Goal: Task Accomplishment & Management: Manage account settings

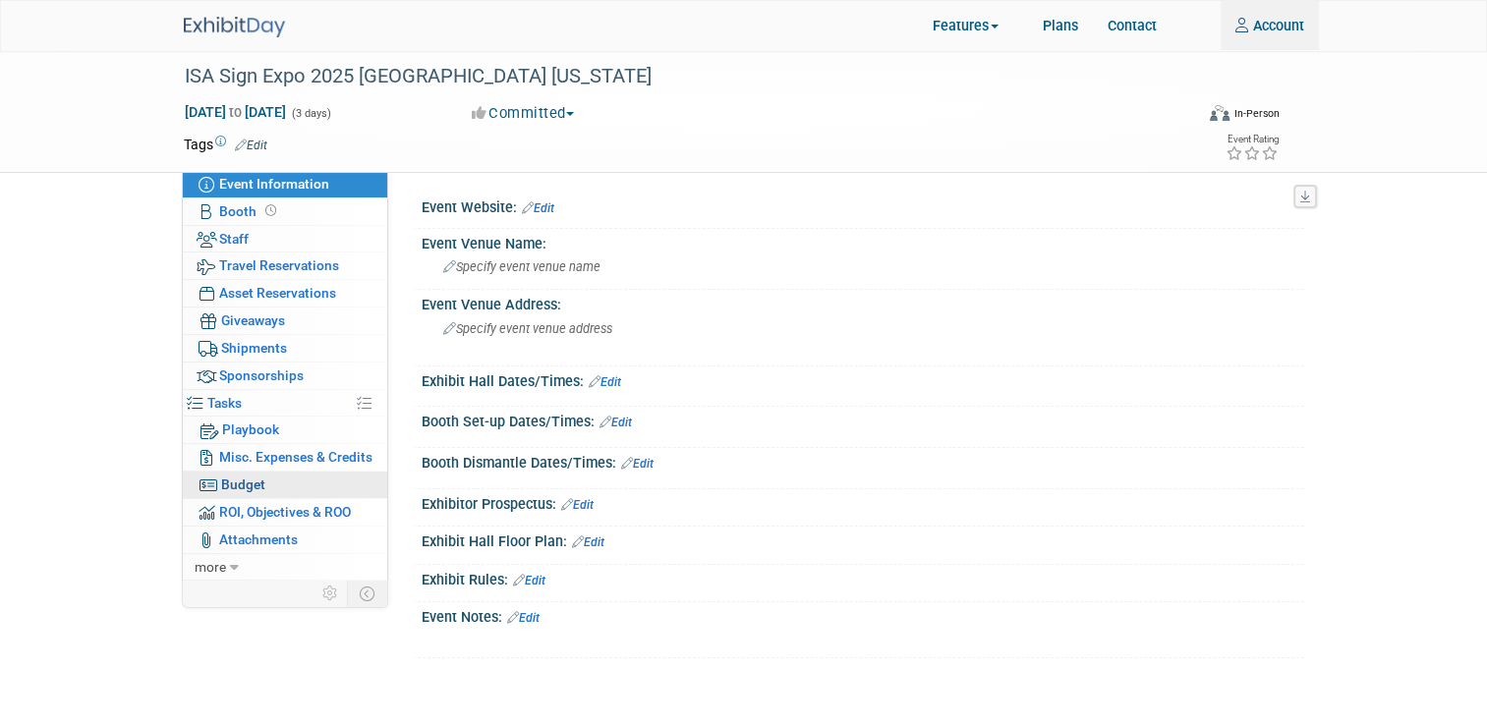
type input "jenny.gowers@ea.epson.com"
click at [224, 485] on span "Budget" at bounding box center [243, 485] width 44 height 16
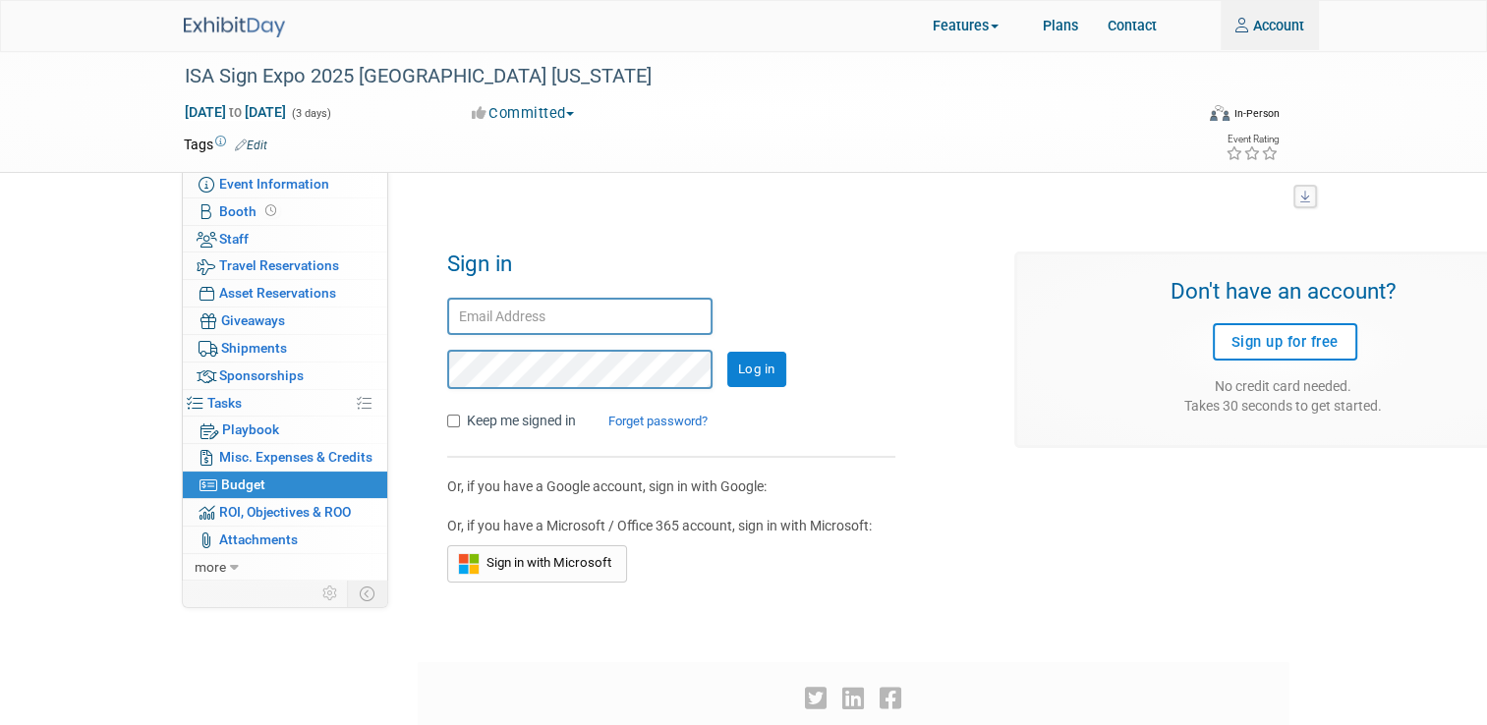
type input "jenny.gowers@ea.epson.com"
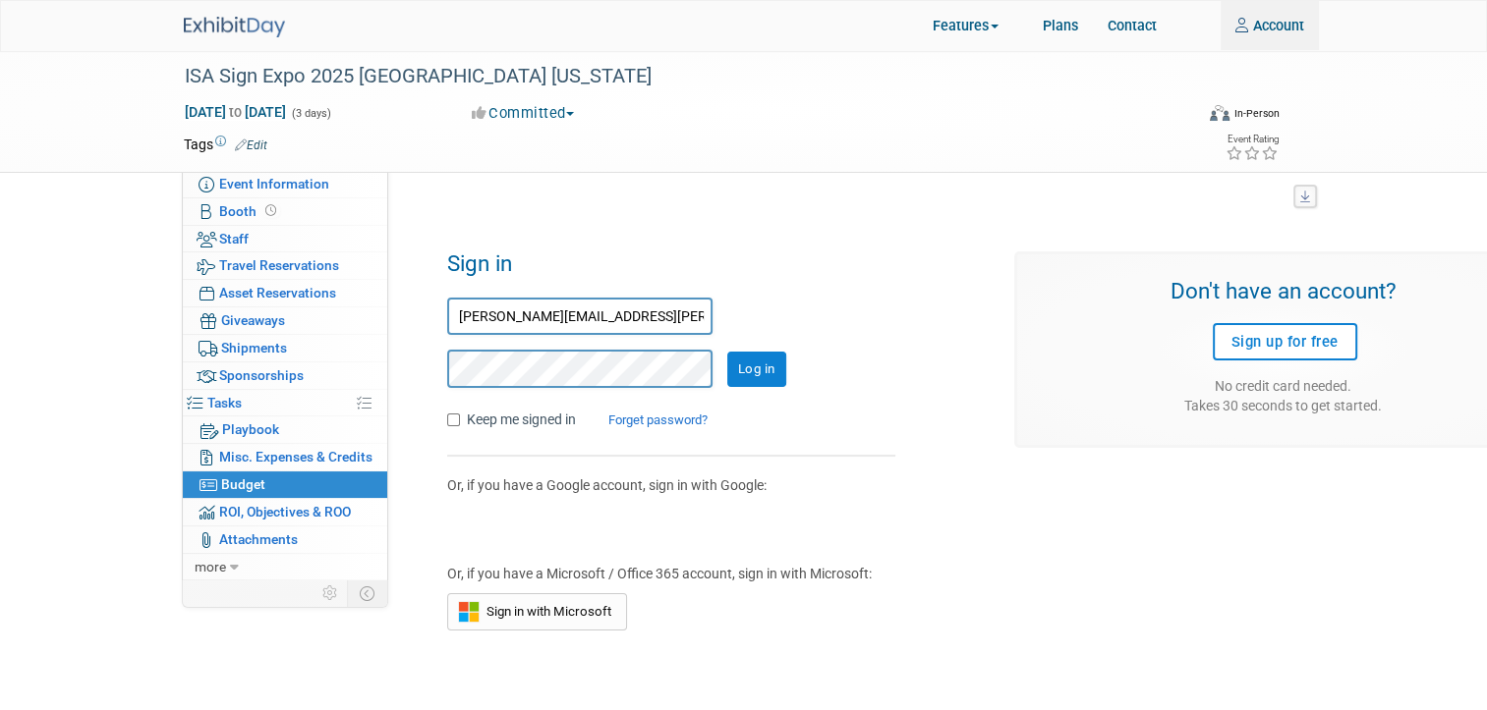
click at [770, 361] on input "Log in" at bounding box center [756, 369] width 59 height 35
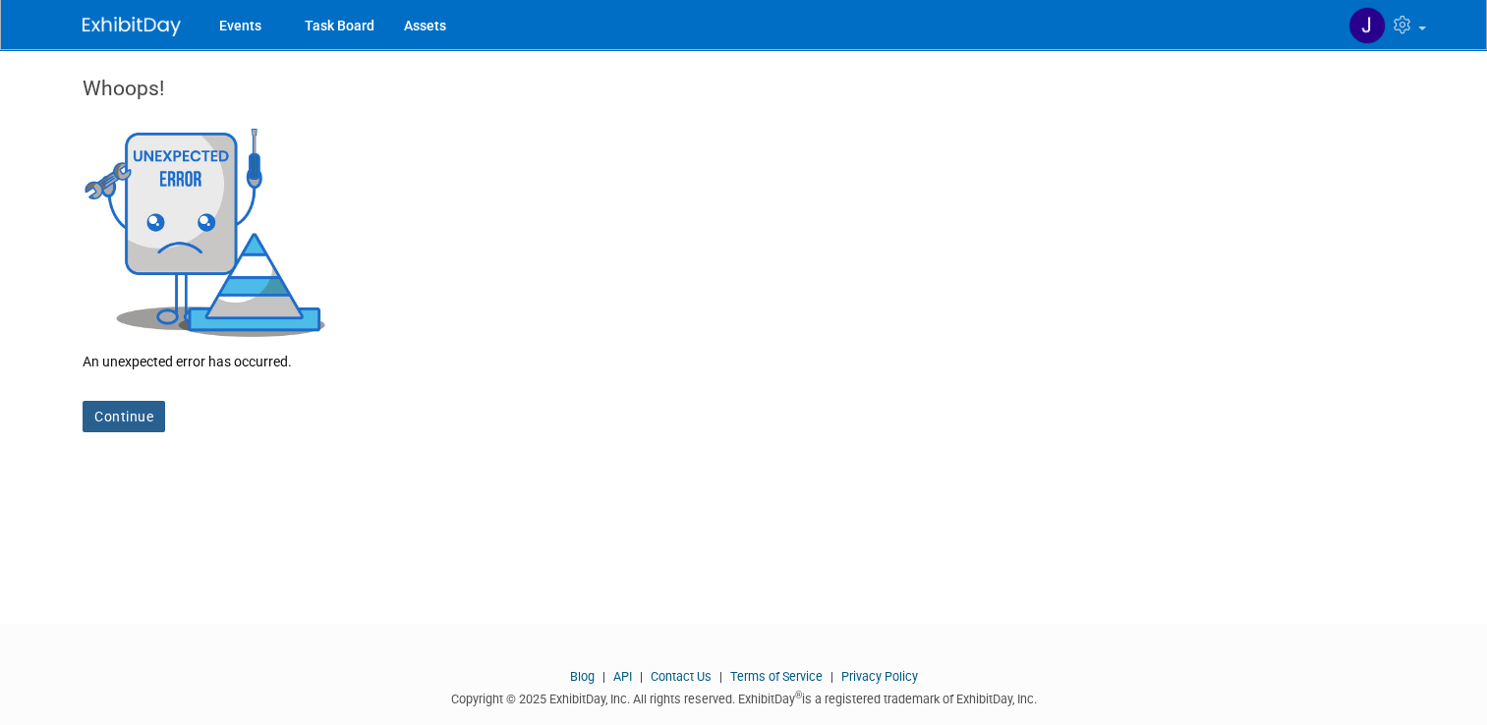
click at [120, 413] on link "Continue" at bounding box center [124, 416] width 83 height 31
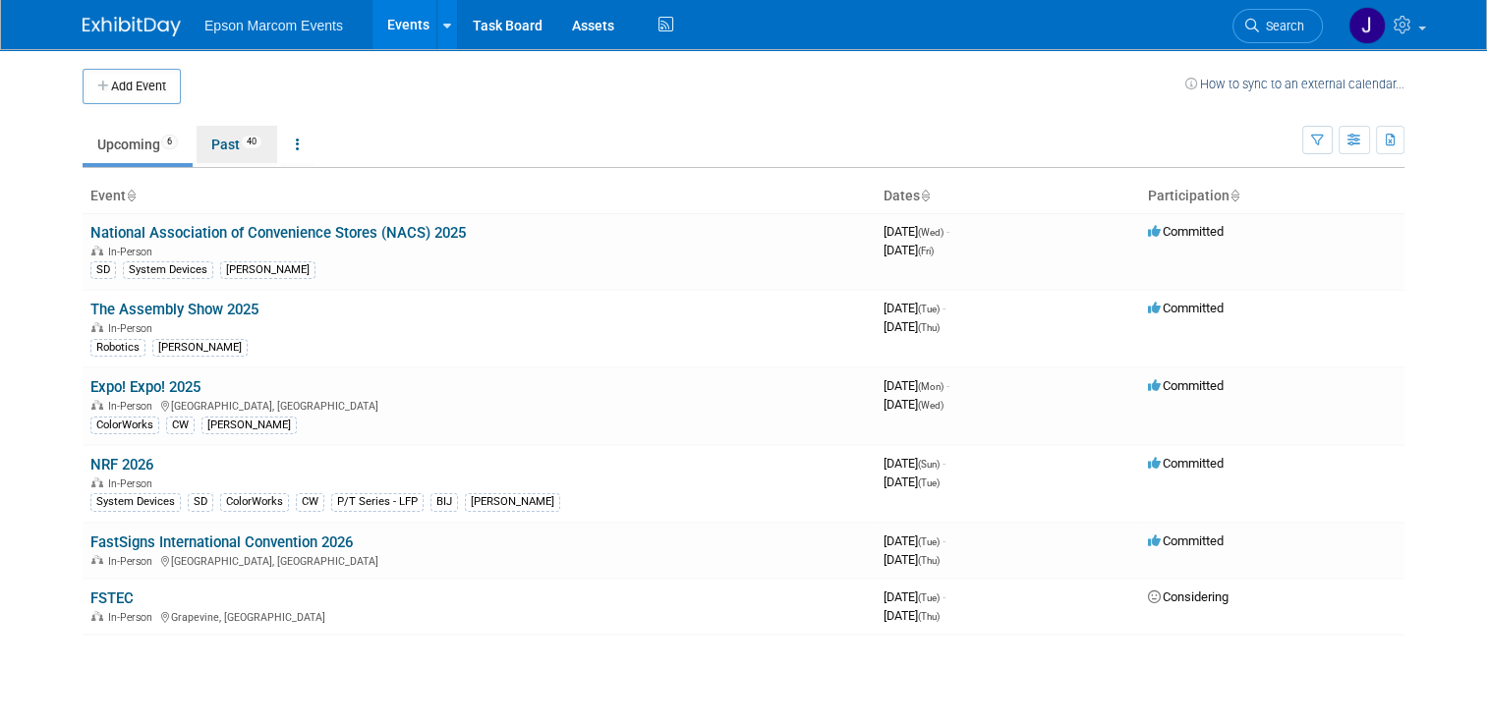
click at [224, 144] on link "Past 40" at bounding box center [237, 144] width 81 height 37
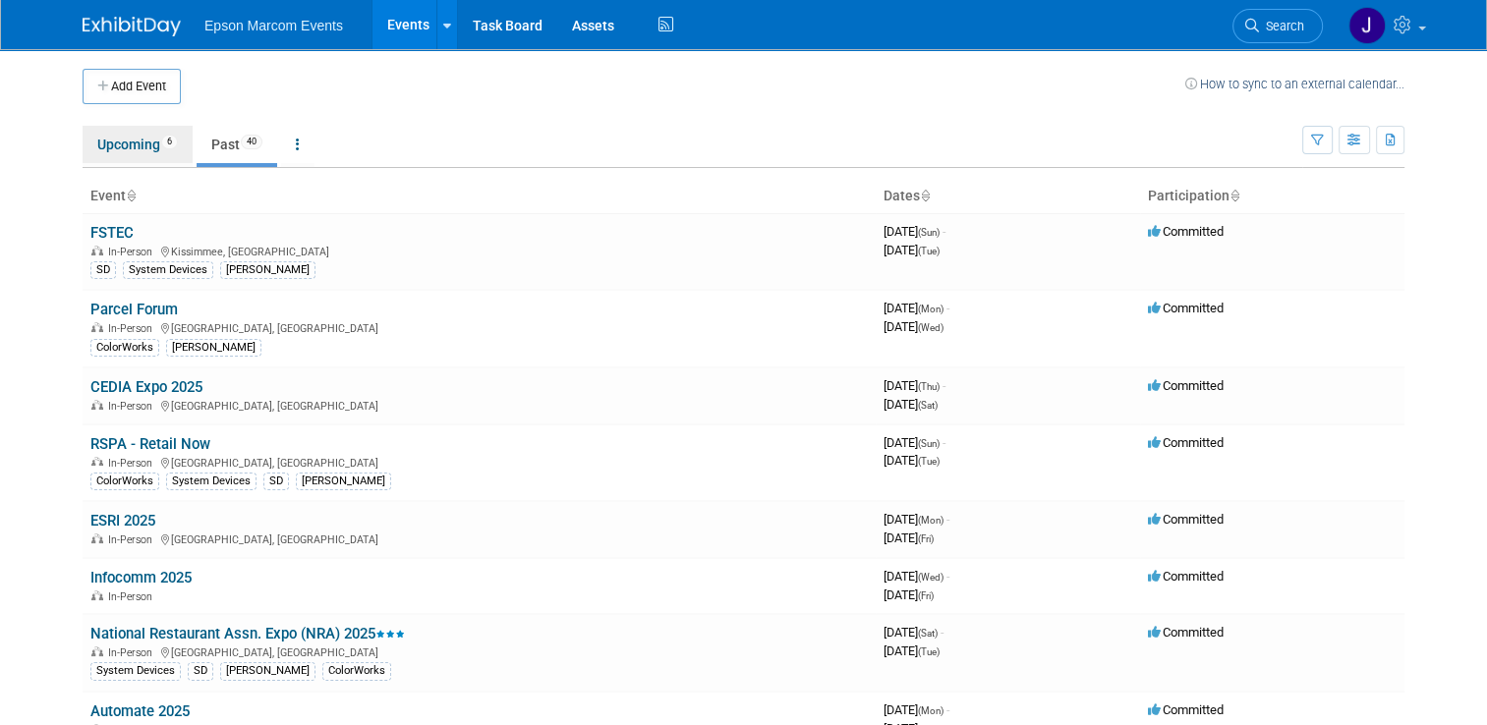
click at [117, 149] on link "Upcoming 6" at bounding box center [138, 144] width 110 height 37
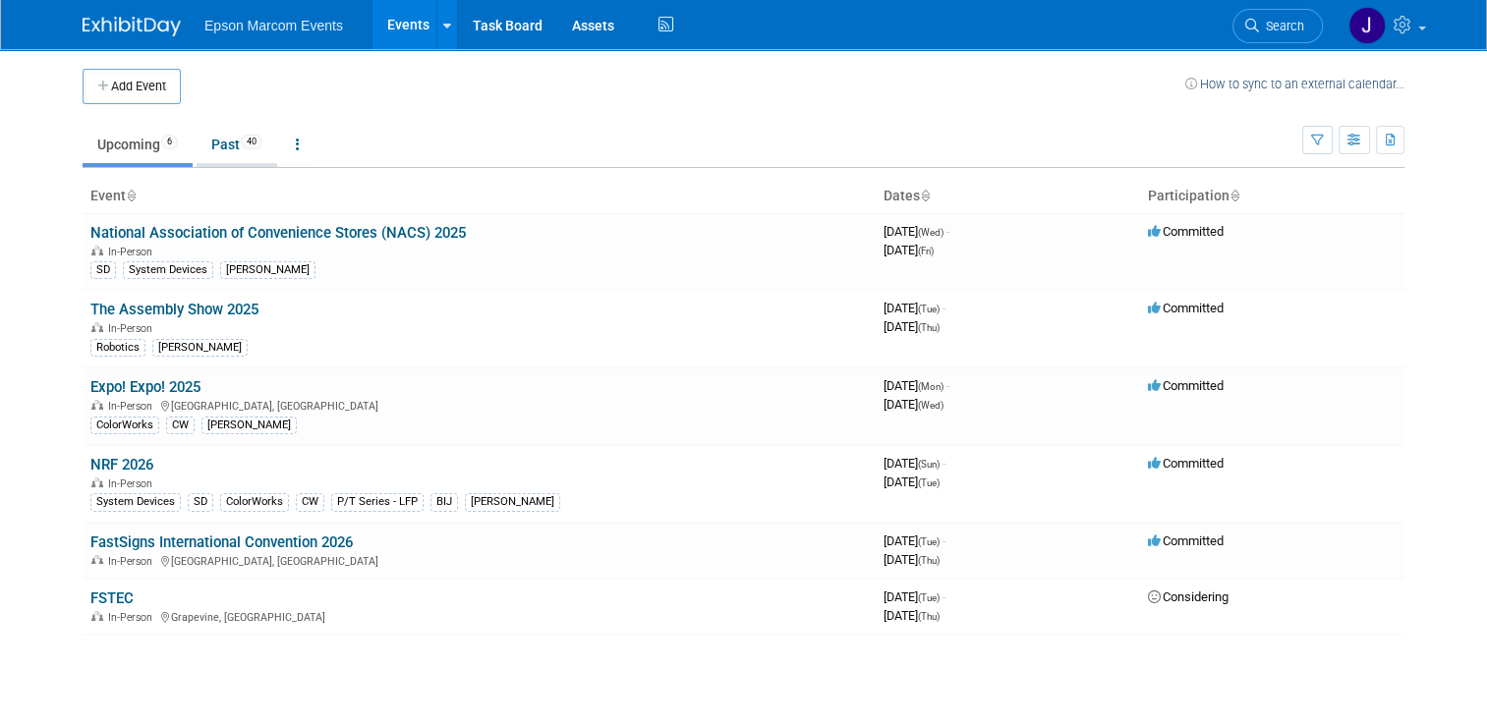
click at [215, 144] on link "Past 40" at bounding box center [237, 144] width 81 height 37
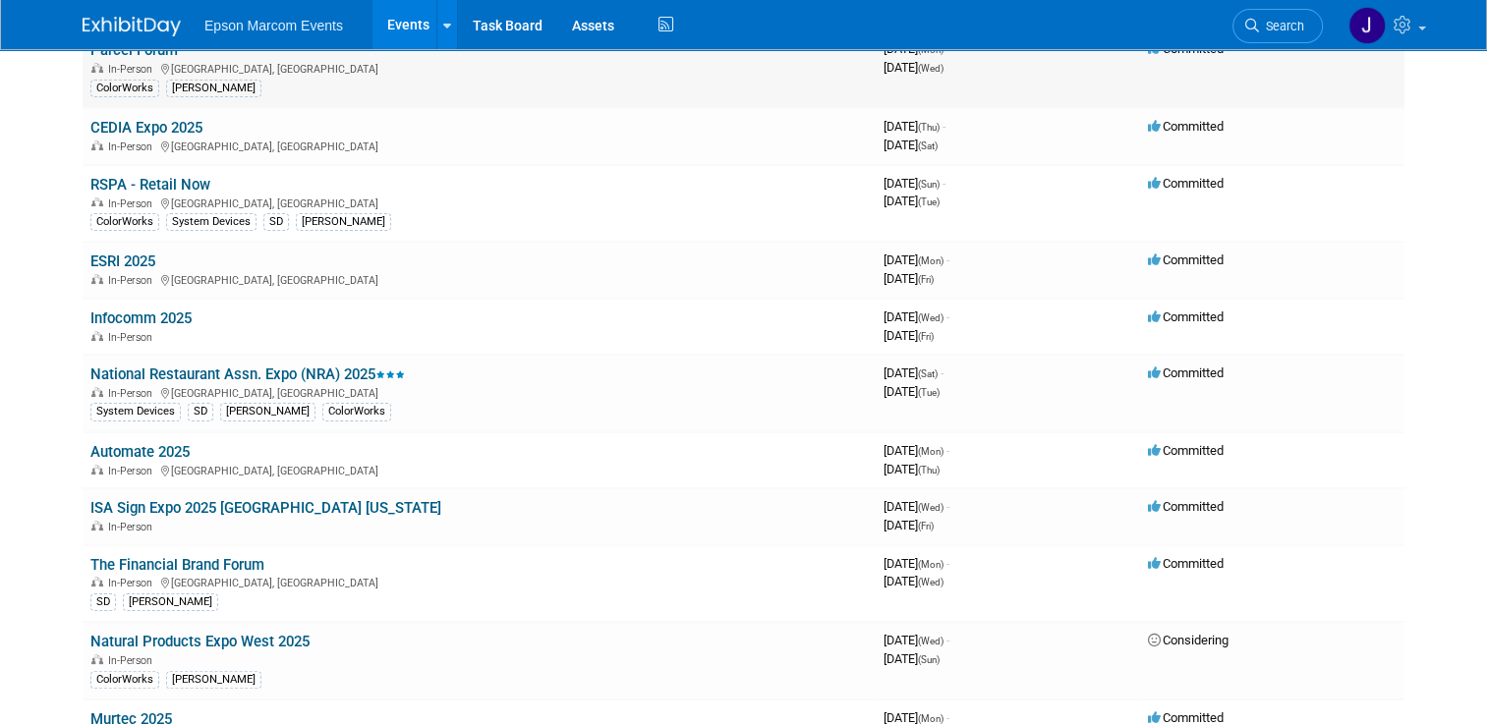
scroll to position [295, 0]
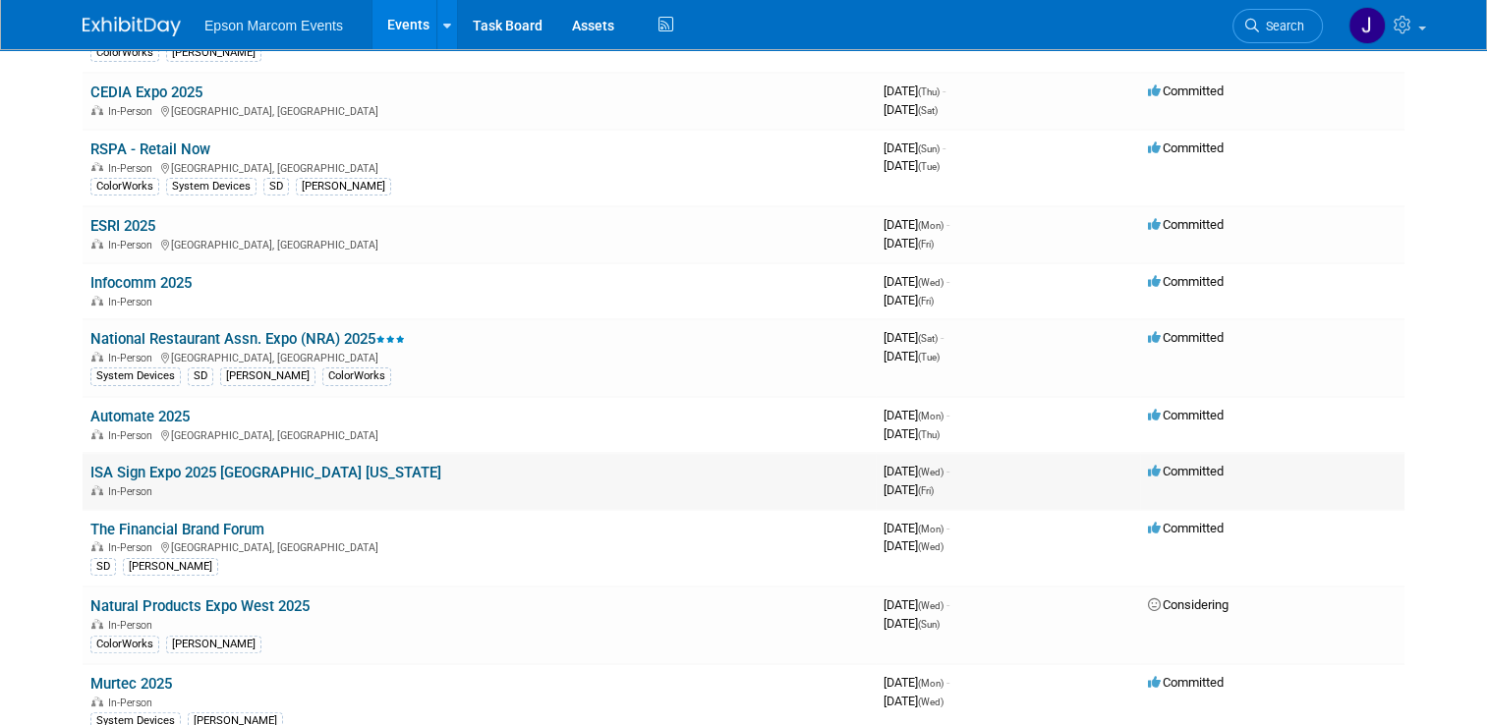
click at [1187, 464] on span "Committed" at bounding box center [1186, 471] width 76 height 15
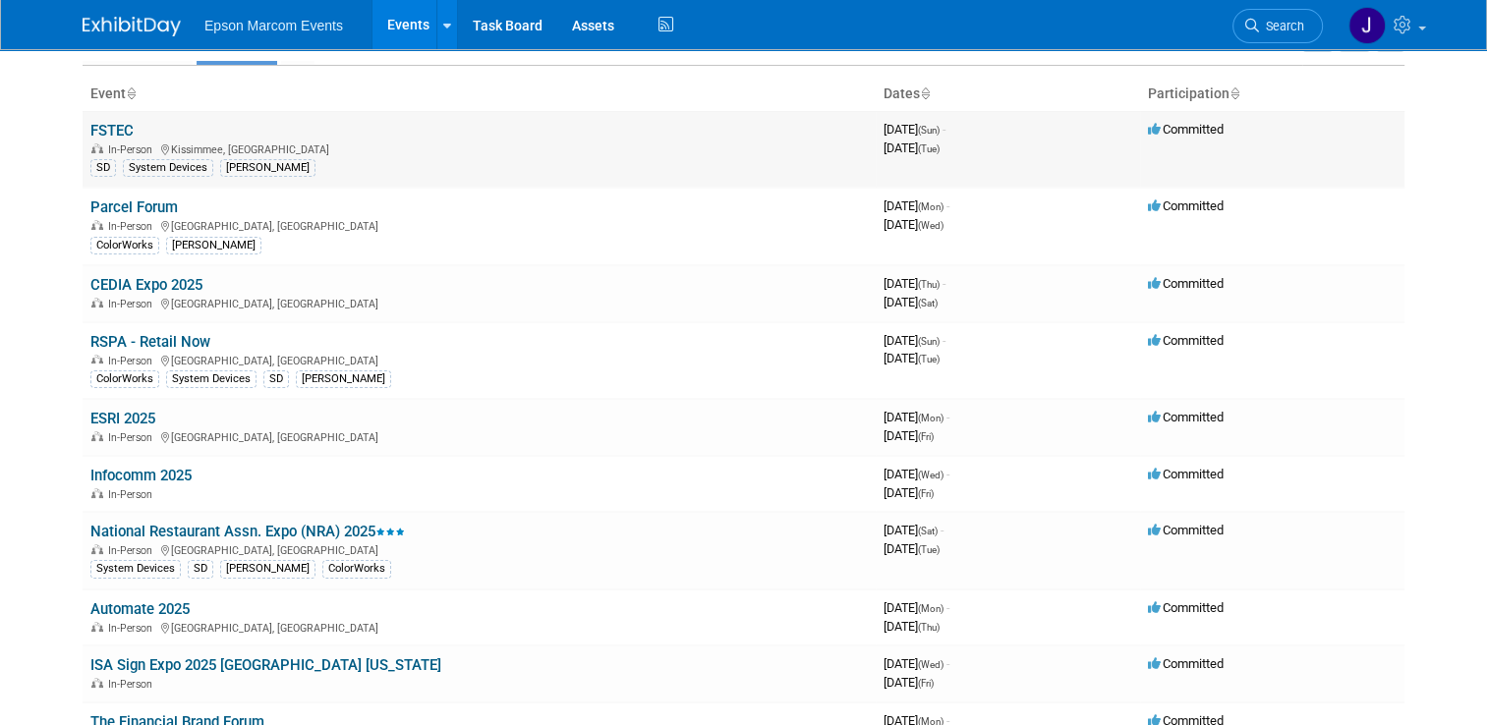
scroll to position [0, 0]
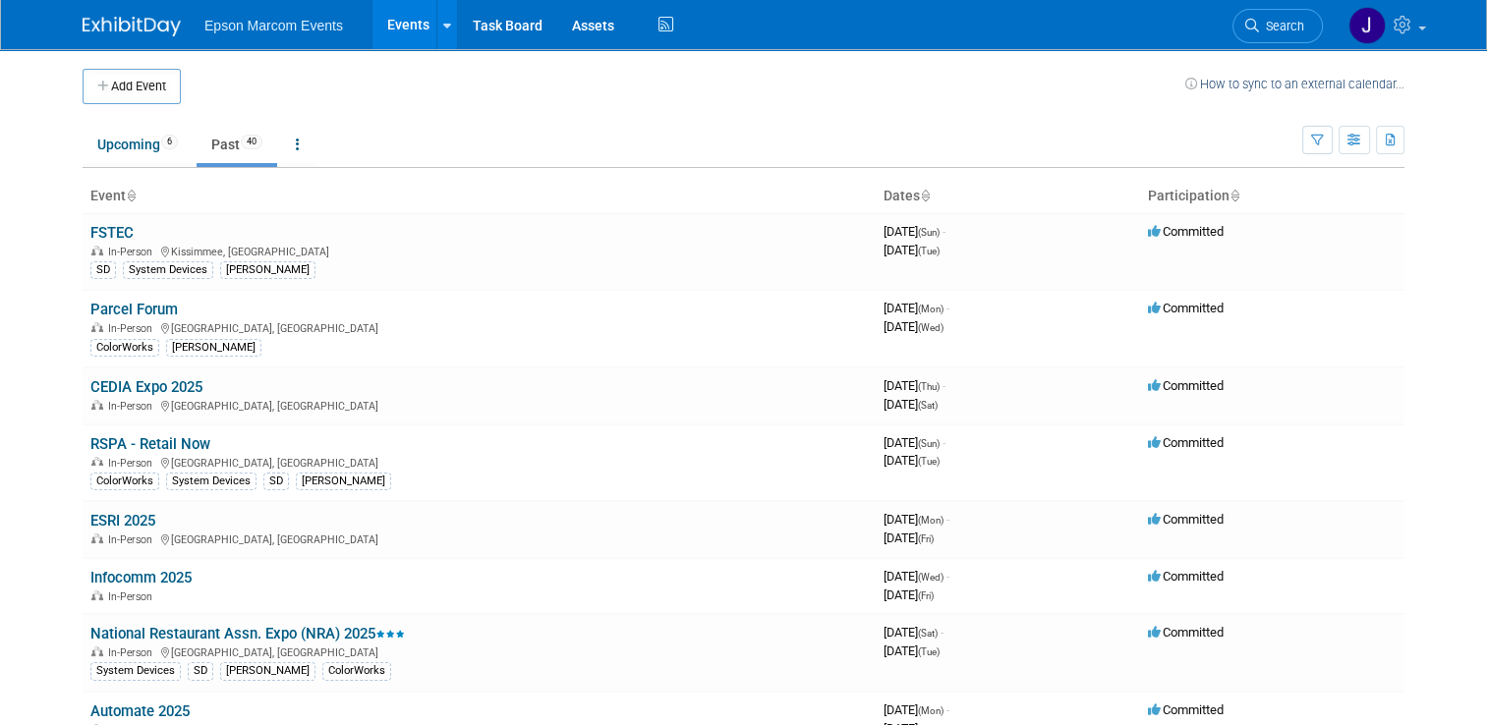
click at [126, 22] on img at bounding box center [132, 27] width 98 height 20
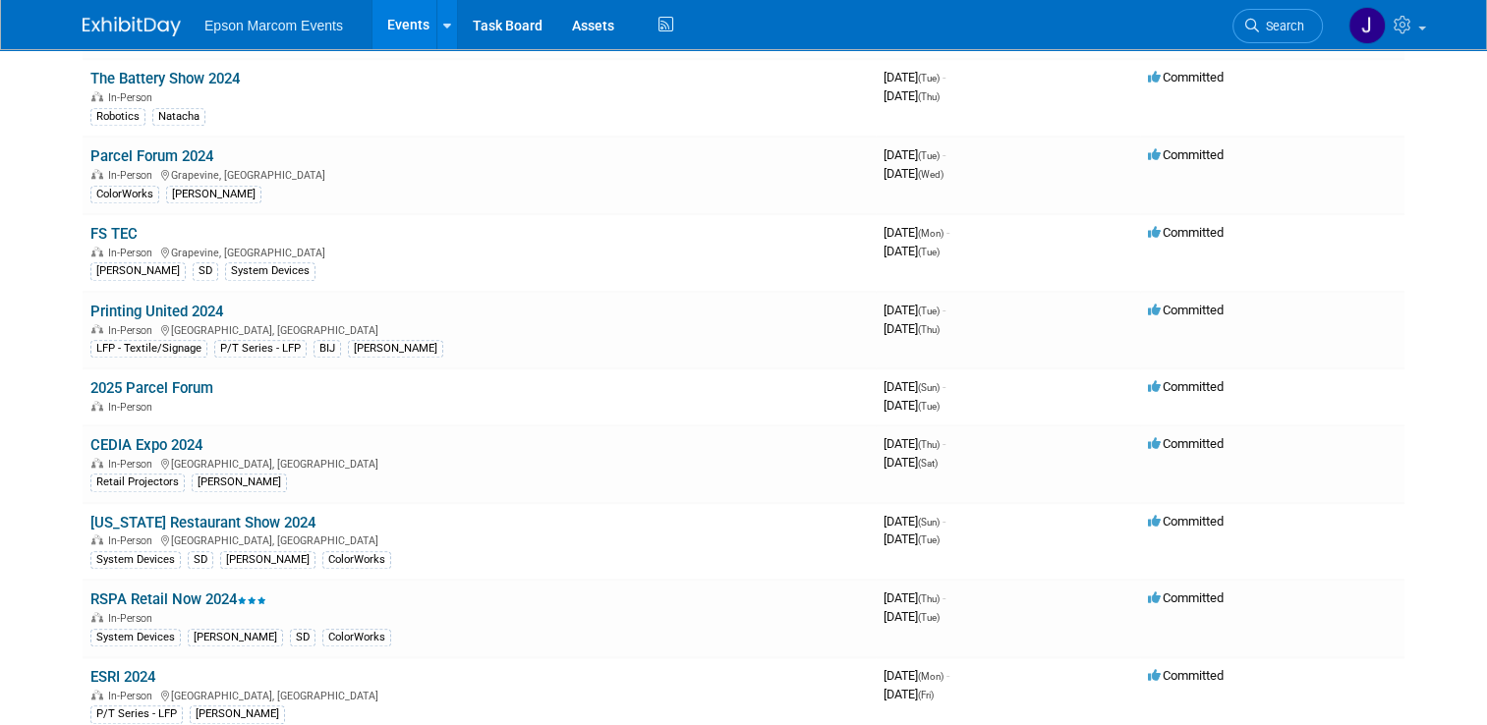
scroll to position [1572, 0]
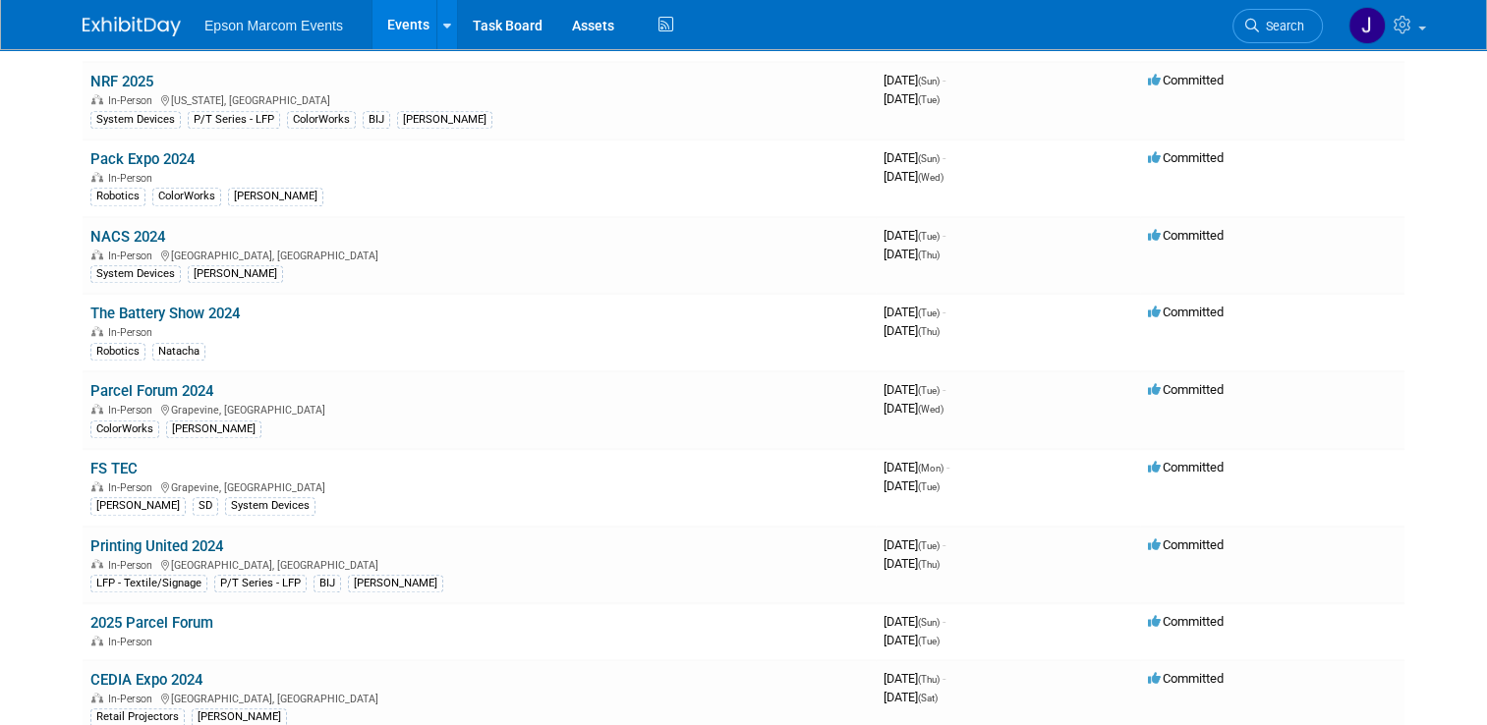
click at [109, 17] on img at bounding box center [132, 27] width 98 height 20
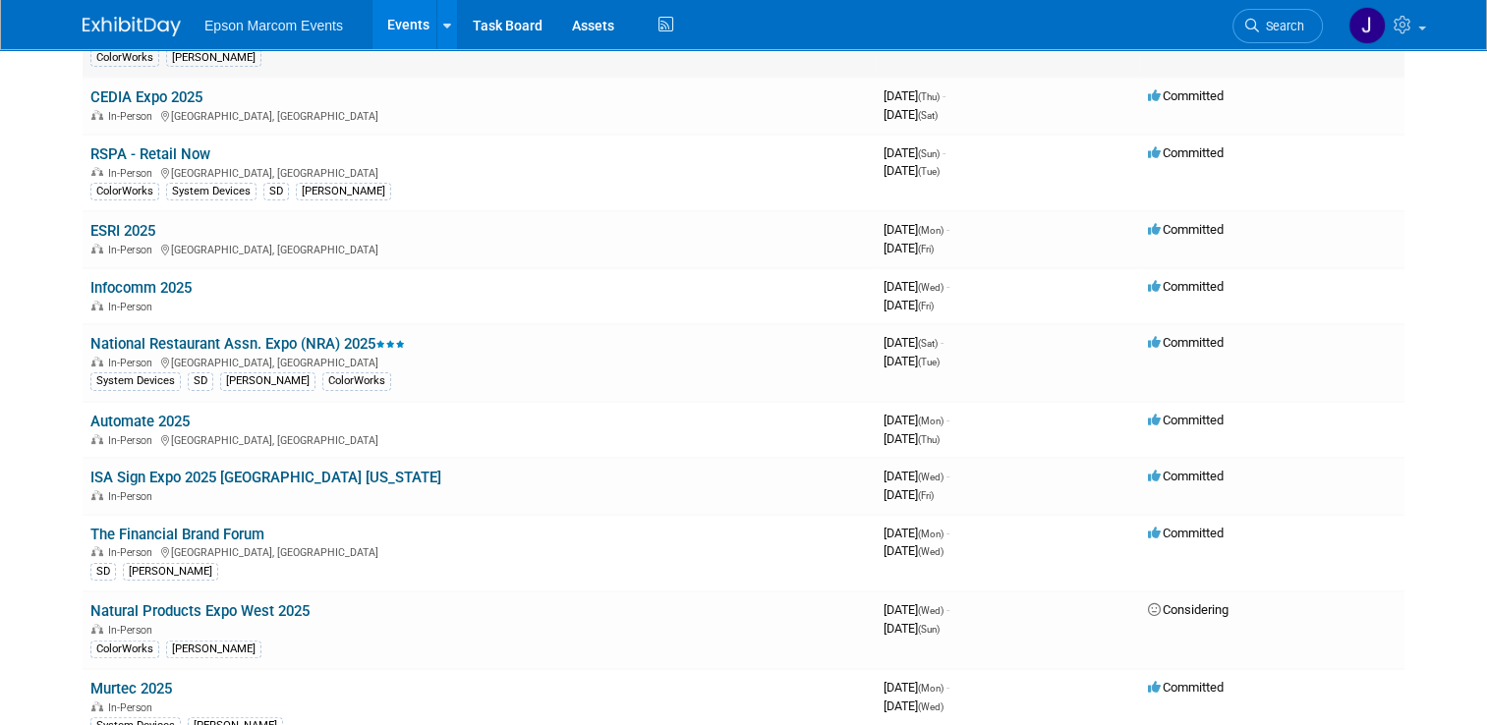
scroll to position [295, 0]
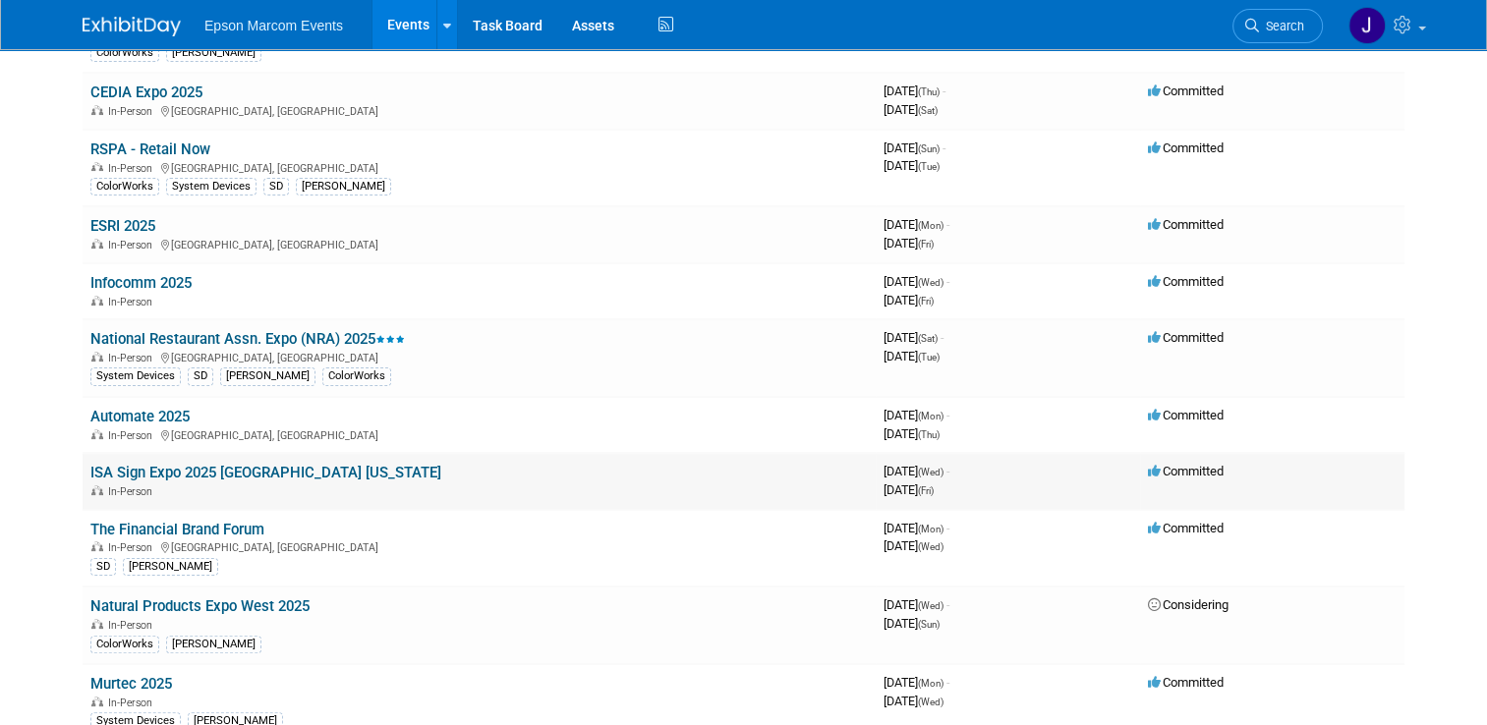
click at [293, 473] on link "ISA Sign Expo 2025 [GEOGRAPHIC_DATA] [US_STATE]" at bounding box center [265, 473] width 351 height 18
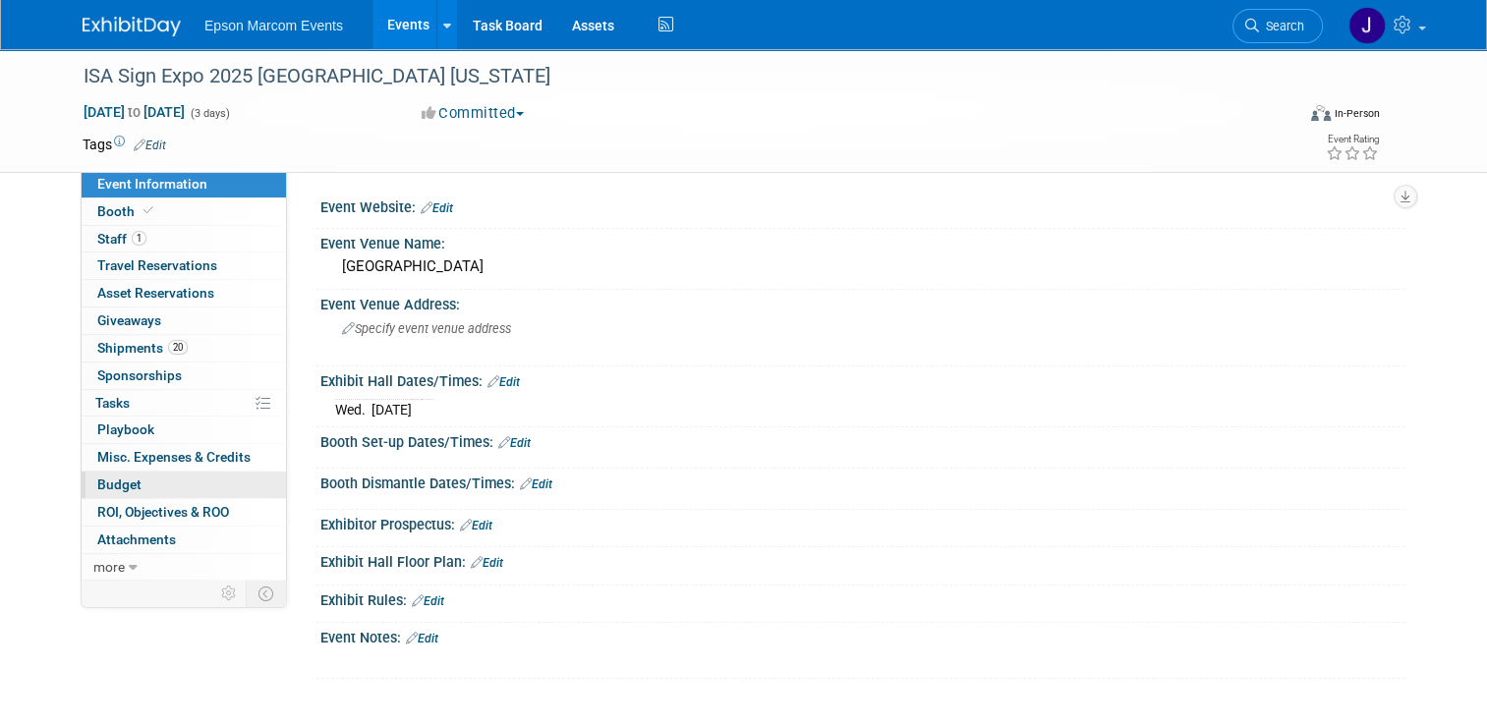
click at [130, 486] on link "Budget" at bounding box center [184, 485] width 204 height 27
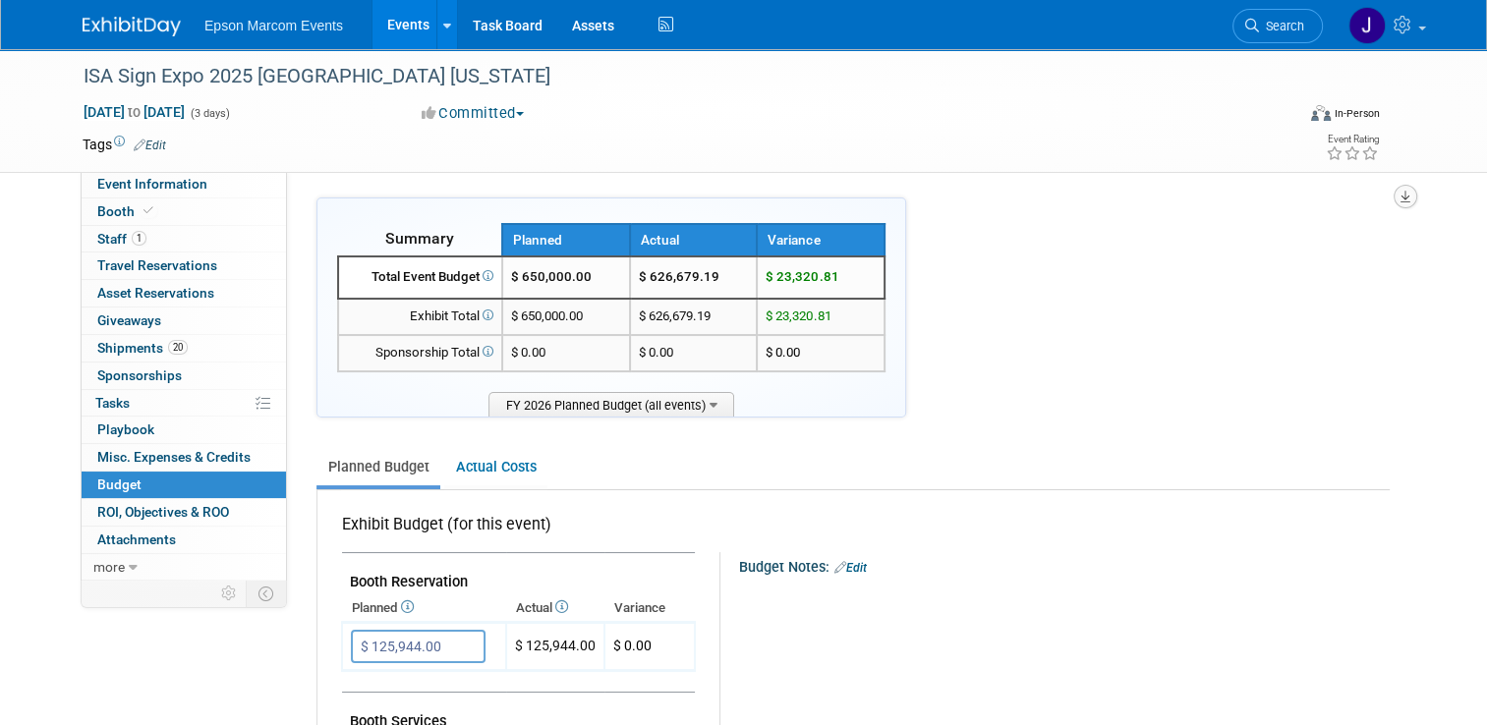
click at [1410, 195] on icon "button" at bounding box center [1405, 197] width 10 height 13
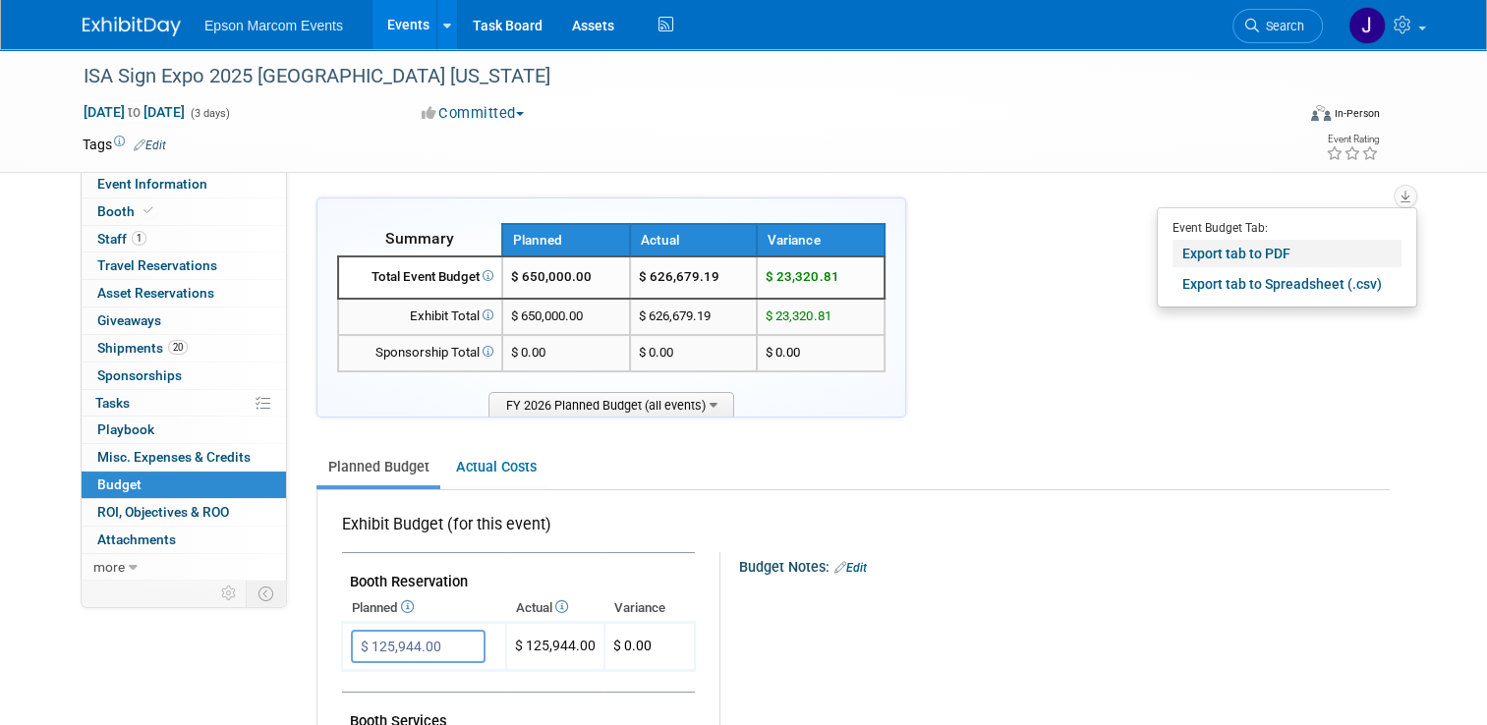
click at [1252, 252] on link "Export tab to PDF" at bounding box center [1286, 254] width 229 height 28
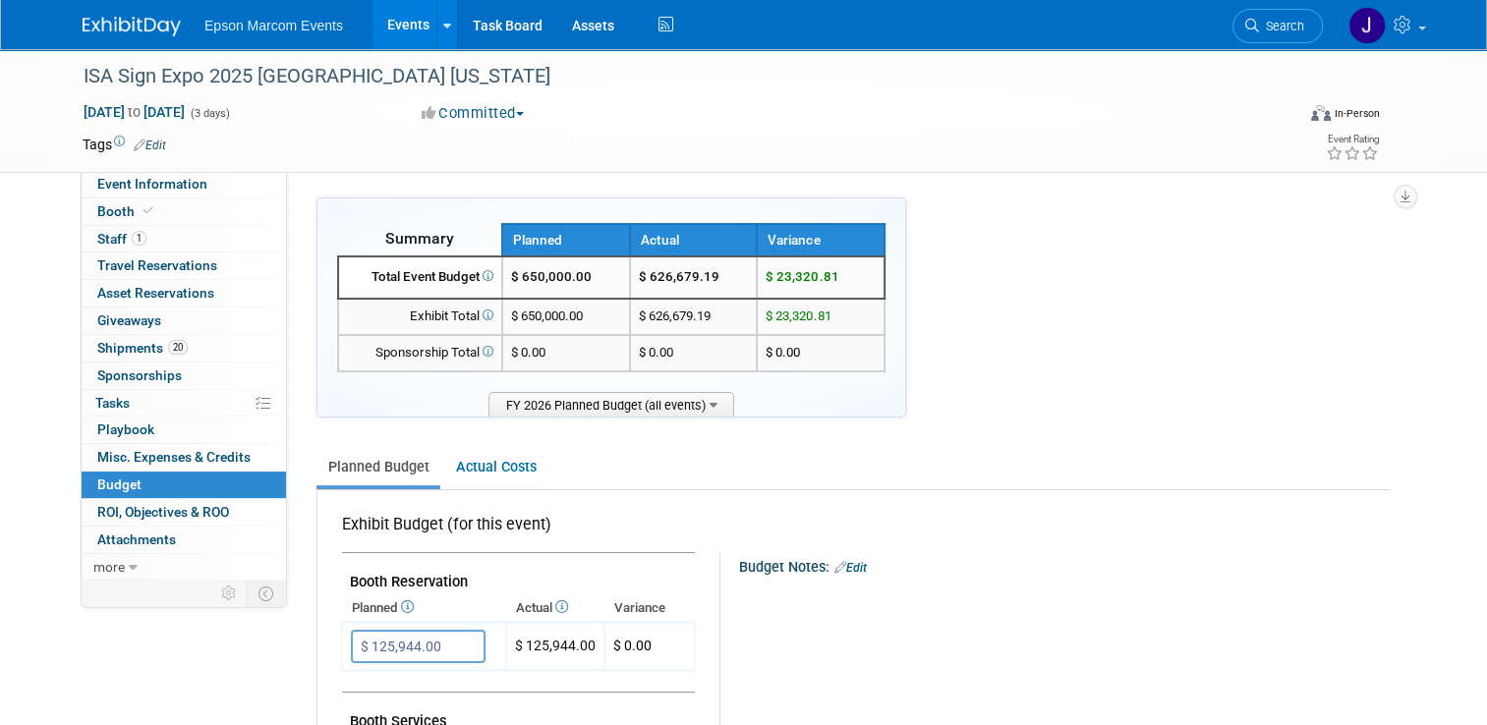
click at [131, 25] on img at bounding box center [132, 27] width 98 height 20
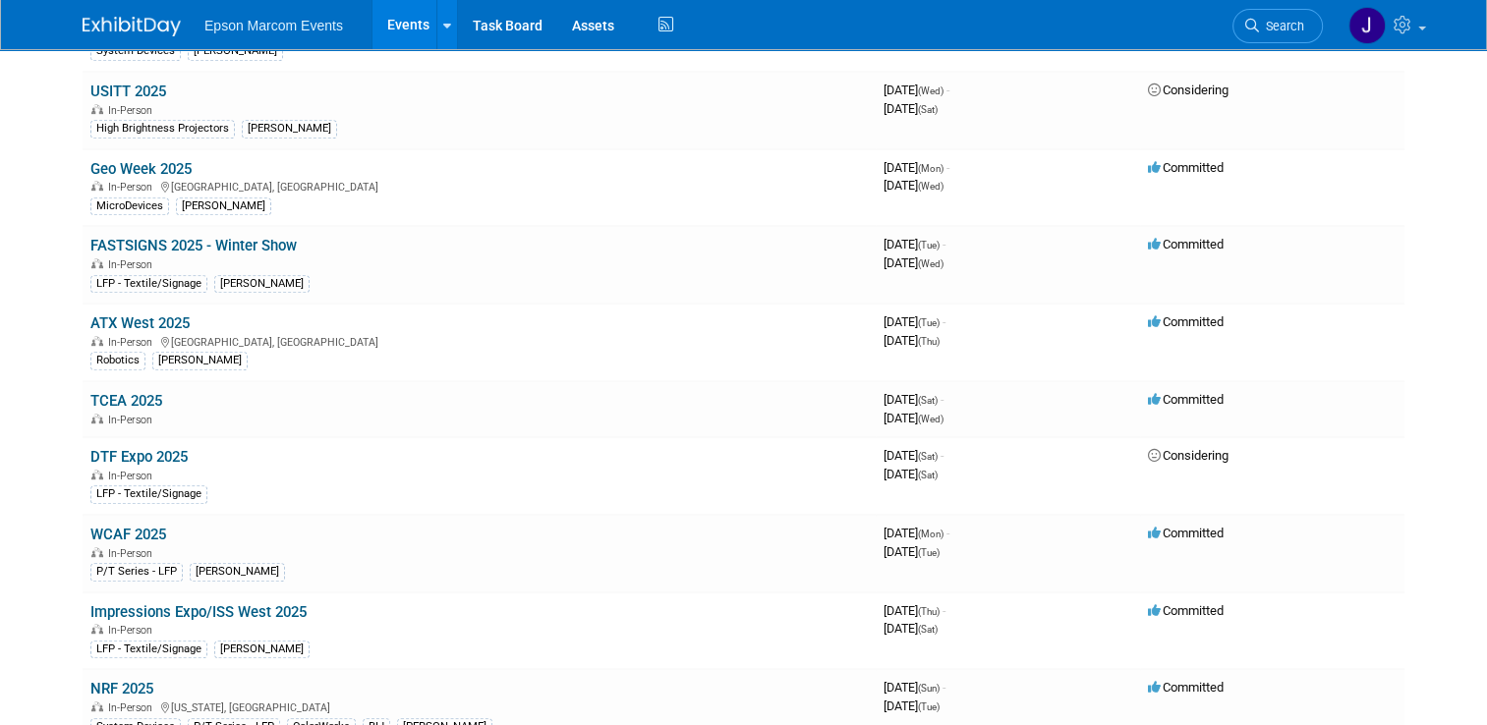
scroll to position [983, 0]
